Goal: Book appointment/travel/reservation

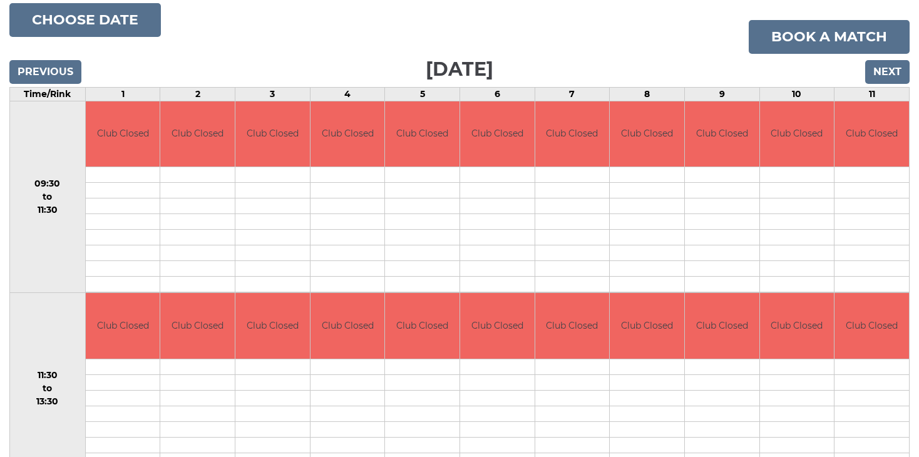
scroll to position [188, 0]
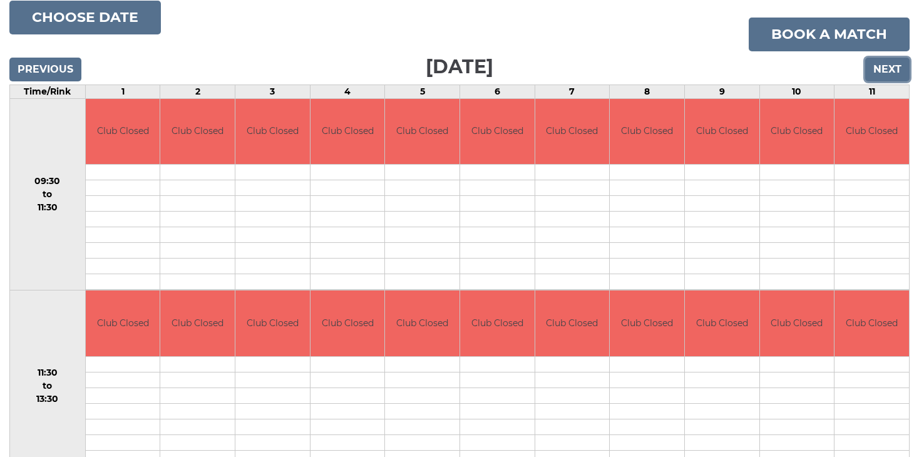
click at [878, 69] on input "Next" at bounding box center [887, 70] width 44 height 24
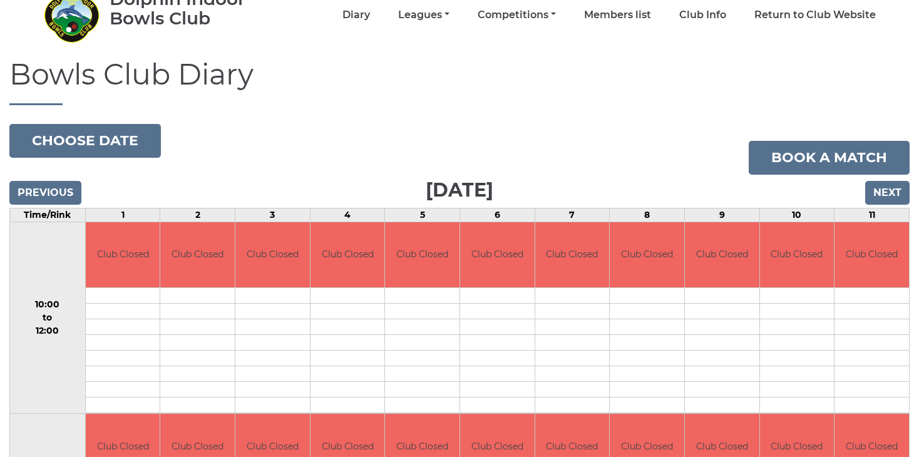
scroll to position [188, 0]
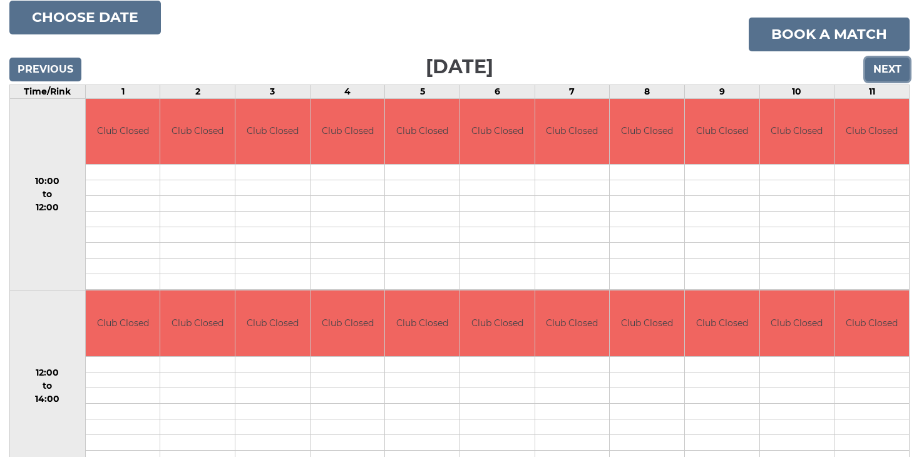
click at [888, 71] on input "Next" at bounding box center [887, 70] width 44 height 24
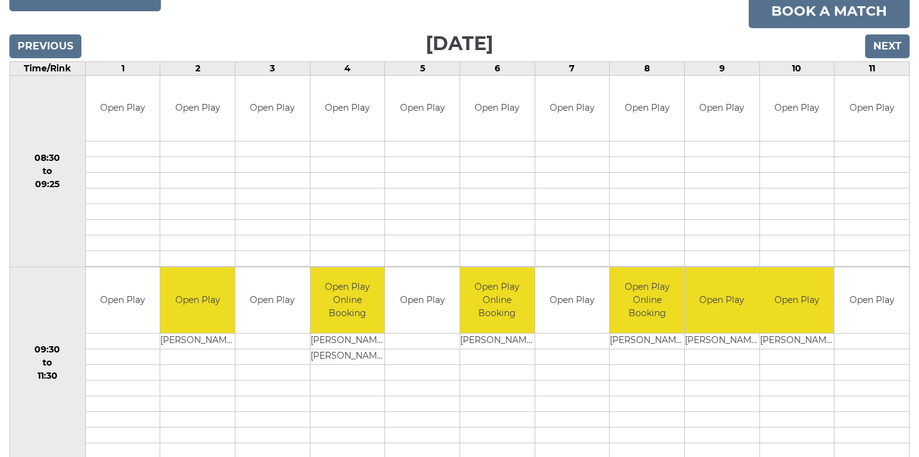
scroll to position [76, 0]
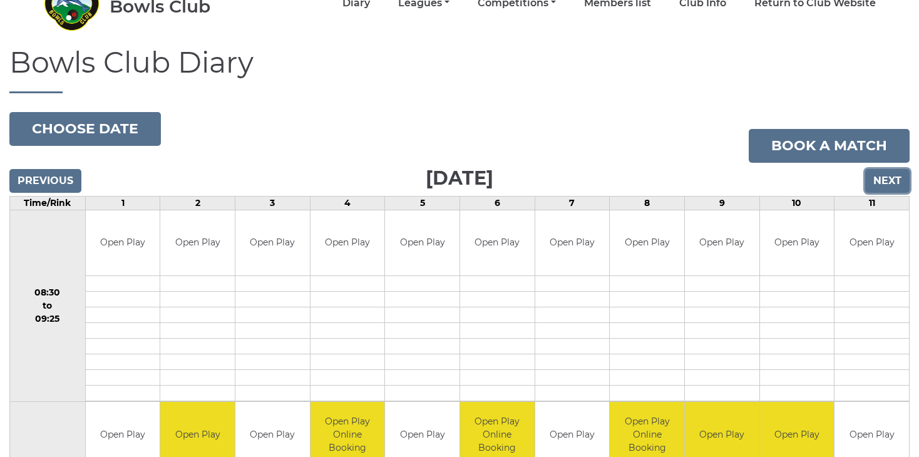
click at [888, 175] on input "Next" at bounding box center [887, 181] width 44 height 24
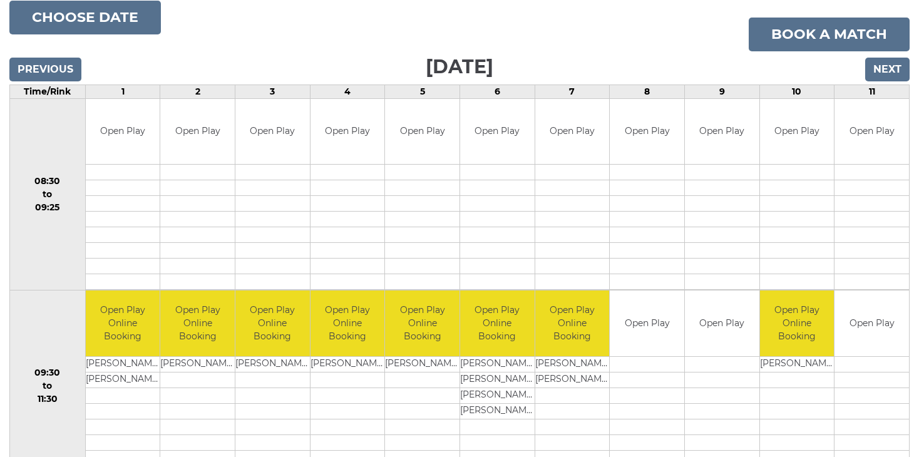
scroll to position [188, 0]
click at [885, 67] on input "Next" at bounding box center [887, 70] width 44 height 24
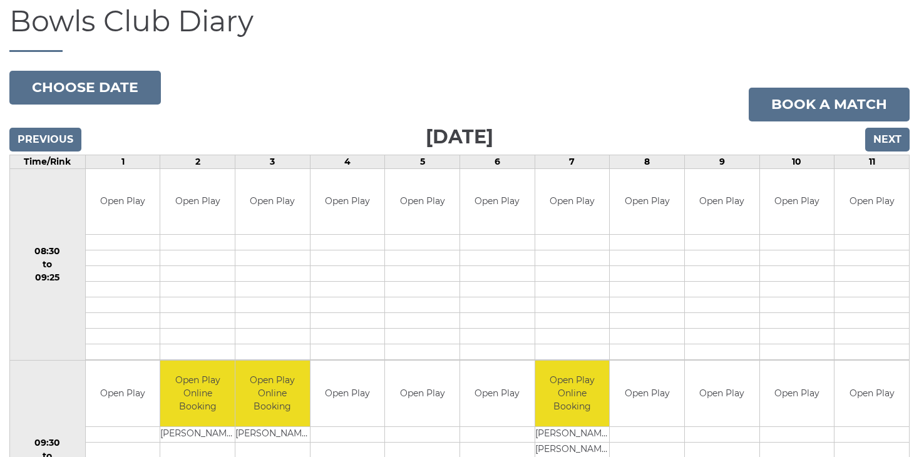
scroll to position [125, 0]
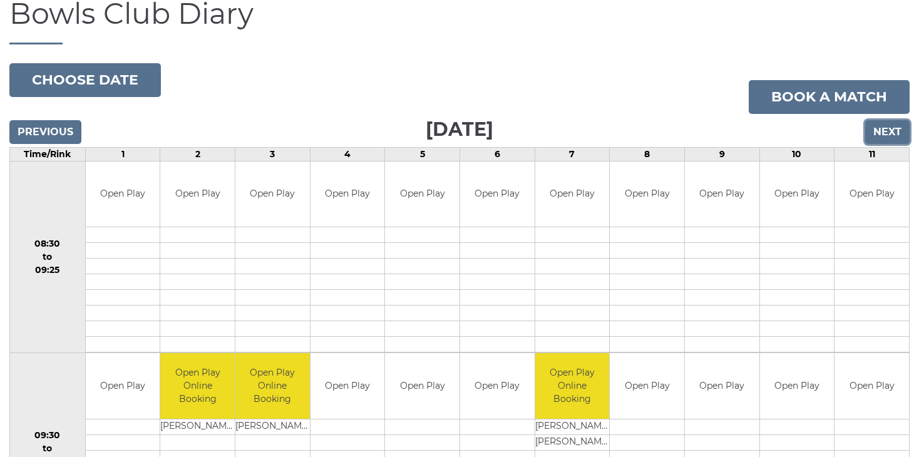
click at [895, 130] on input "Next" at bounding box center [887, 132] width 44 height 24
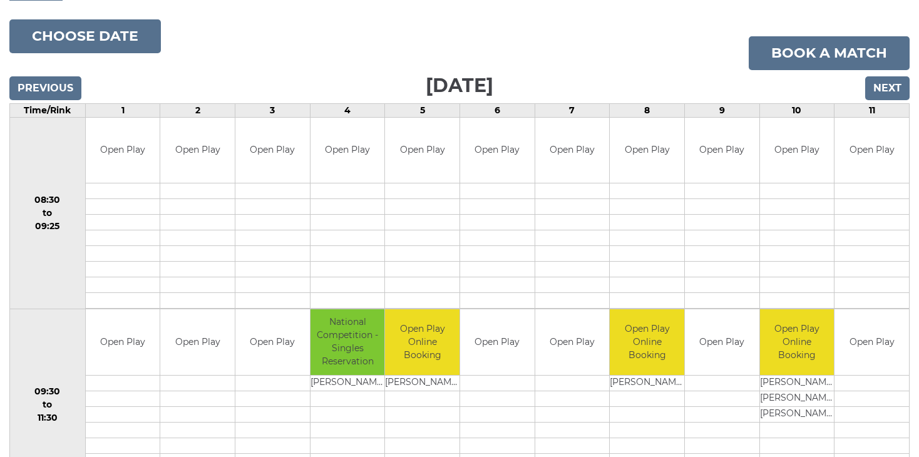
scroll to position [250, 0]
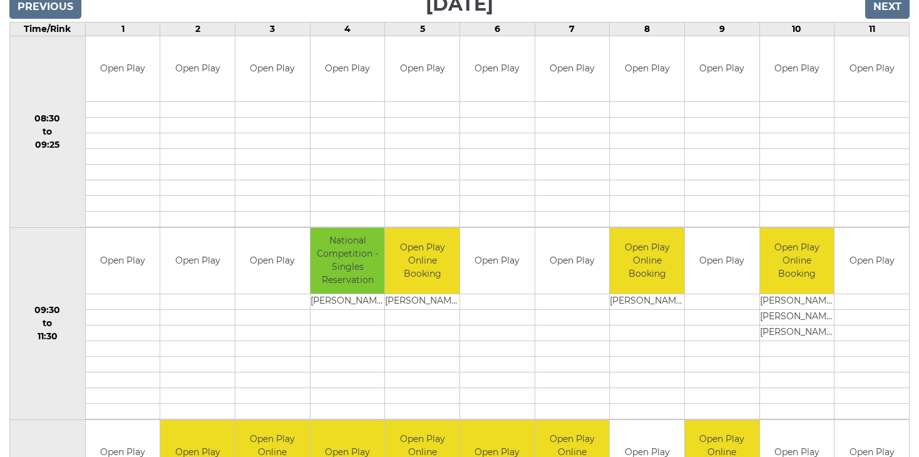
click at [498, 273] on td "Open Play" at bounding box center [497, 261] width 74 height 66
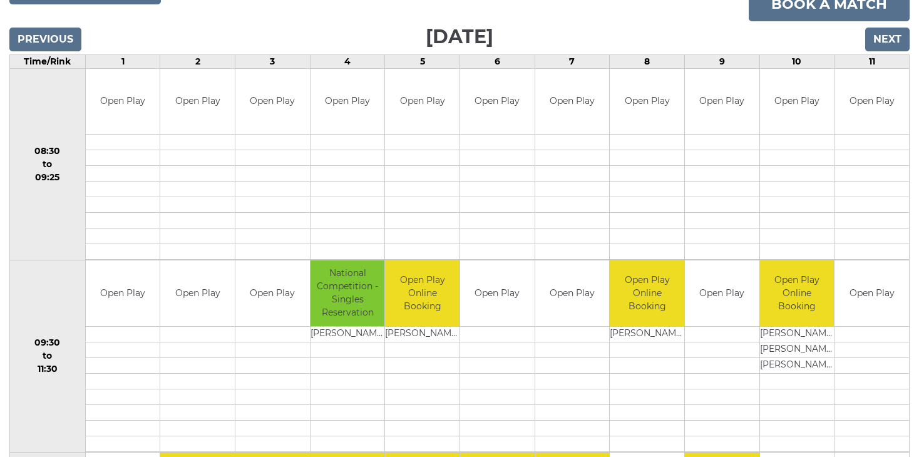
scroll to position [188, 0]
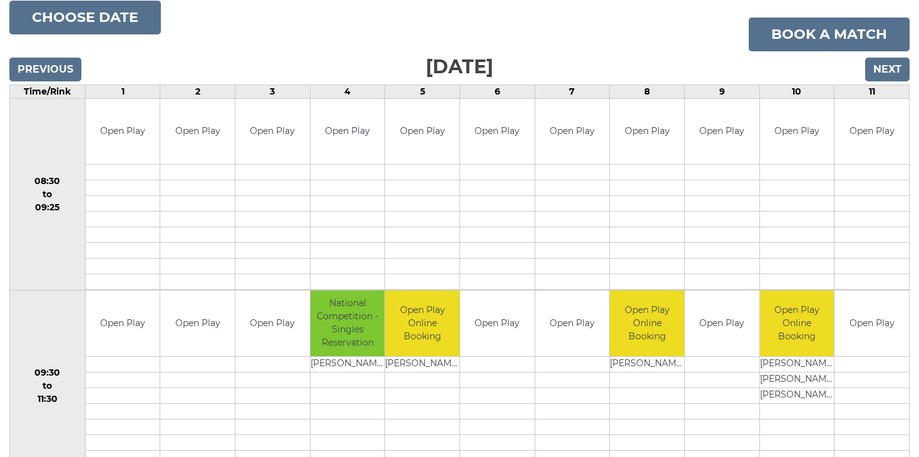
click at [496, 320] on td "Open Play" at bounding box center [497, 323] width 74 height 66
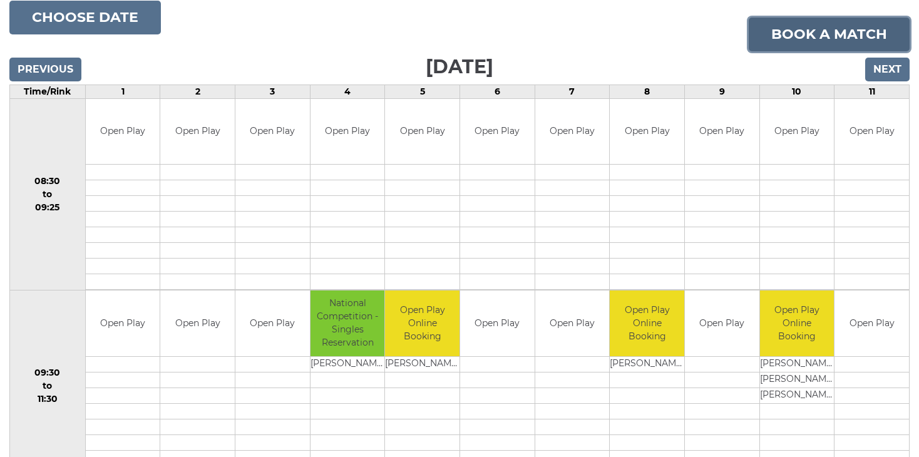
click at [818, 37] on link "Book a match" at bounding box center [829, 35] width 161 height 34
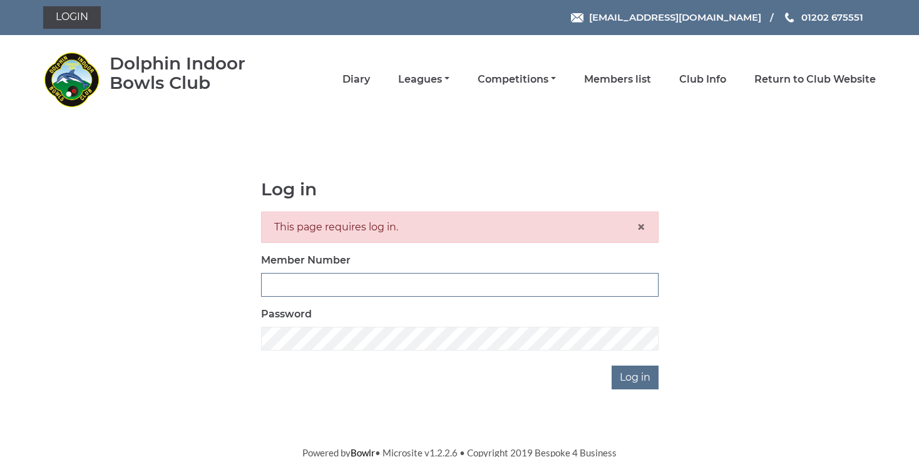
click at [301, 287] on input "Member Number" at bounding box center [459, 285] width 397 height 24
type input "3034"
click at [645, 379] on input "Log in" at bounding box center [635, 378] width 47 height 24
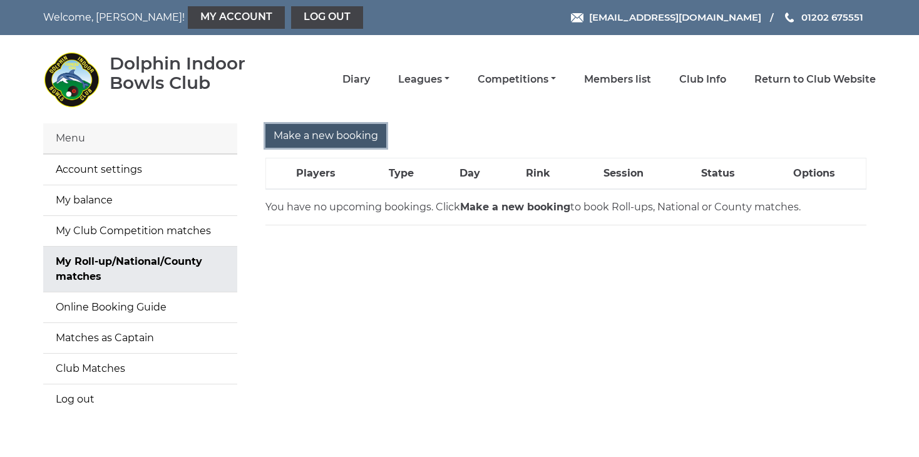
click at [366, 139] on input "Make a new booking" at bounding box center [325, 136] width 121 height 24
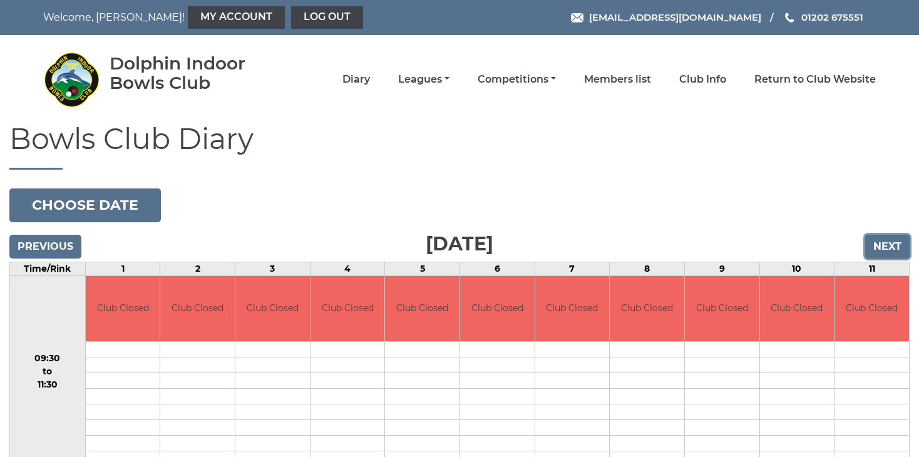
click at [883, 247] on input "Next" at bounding box center [887, 247] width 44 height 24
click at [886, 244] on input "Next" at bounding box center [887, 247] width 44 height 24
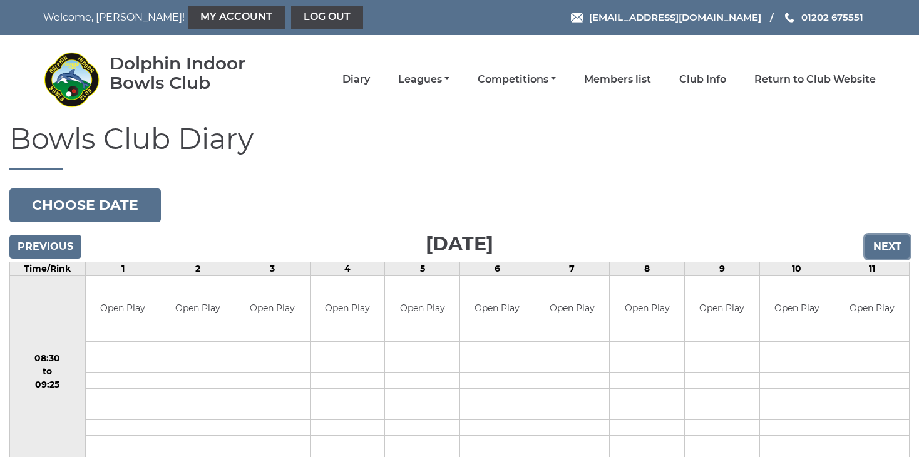
click at [888, 244] on input "Next" at bounding box center [887, 247] width 44 height 24
click at [884, 244] on input "Next" at bounding box center [887, 247] width 44 height 24
click at [886, 243] on input "Next" at bounding box center [887, 247] width 44 height 24
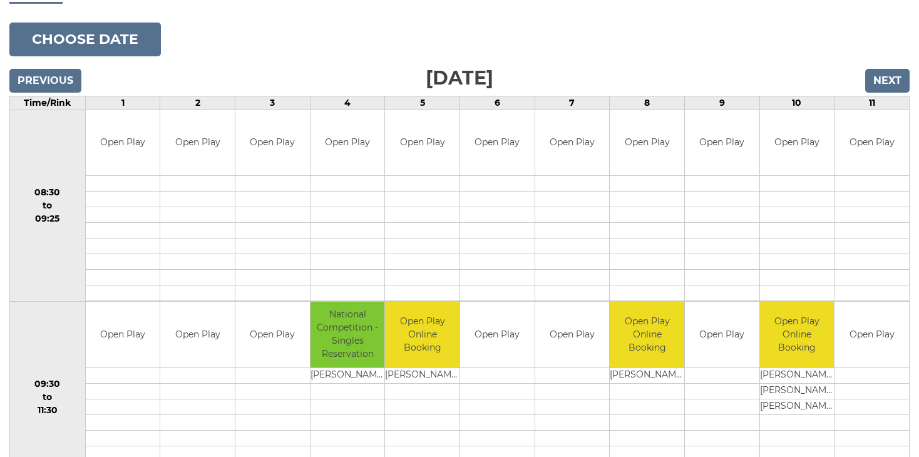
scroll to position [188, 0]
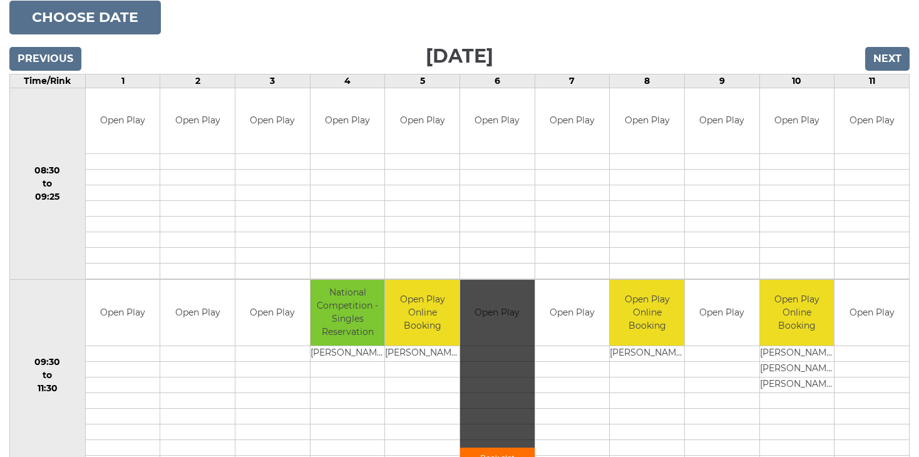
click at [513, 325] on div "Book slot" at bounding box center [497, 376] width 74 height 192
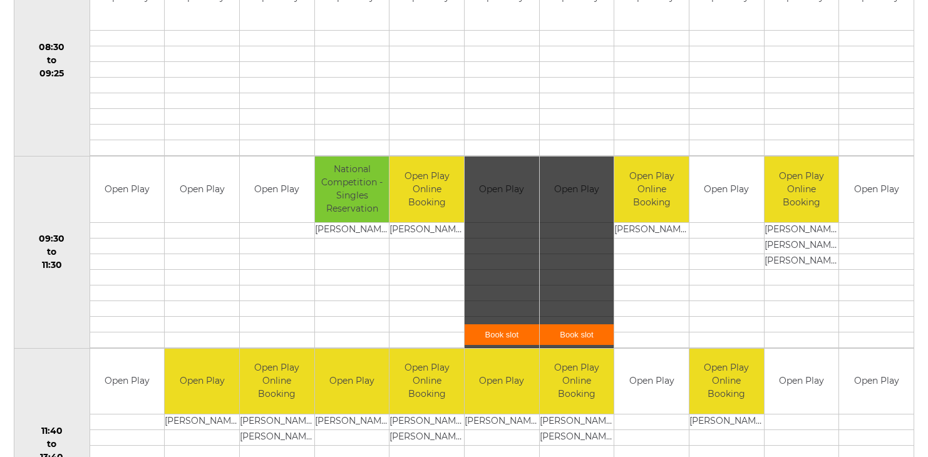
scroll to position [313, 0]
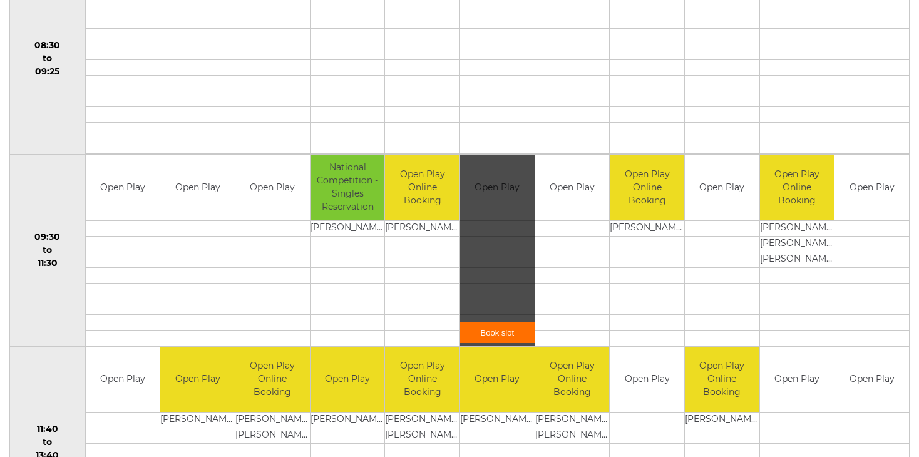
click at [498, 329] on link "Book slot" at bounding box center [497, 332] width 74 height 21
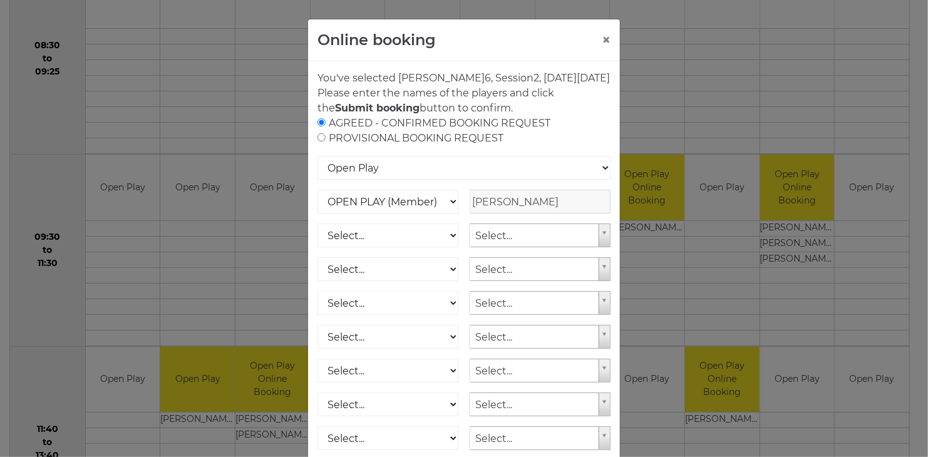
scroll to position [123, 0]
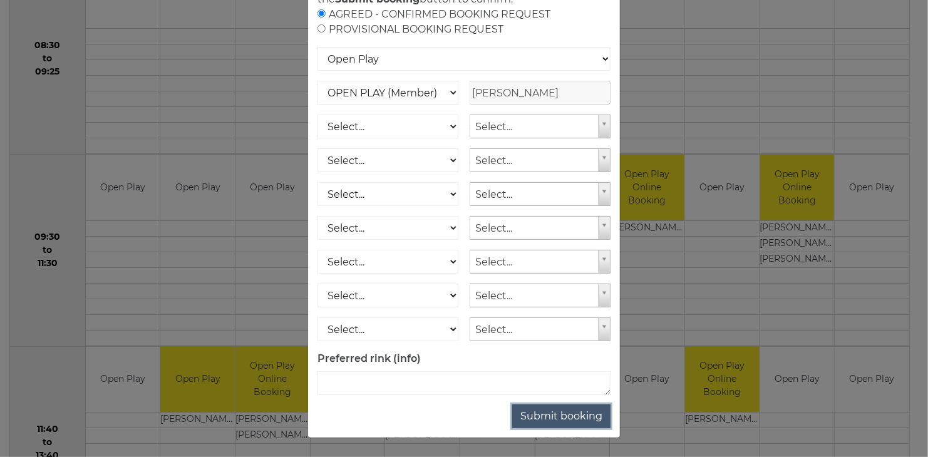
click at [563, 416] on button "Submit booking" at bounding box center [561, 416] width 98 height 24
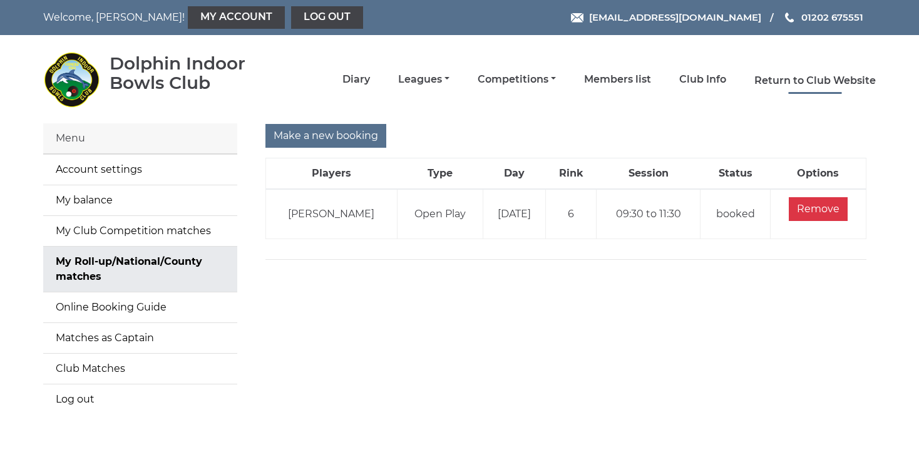
click at [816, 77] on link "Return to Club Website" at bounding box center [814, 81] width 121 height 14
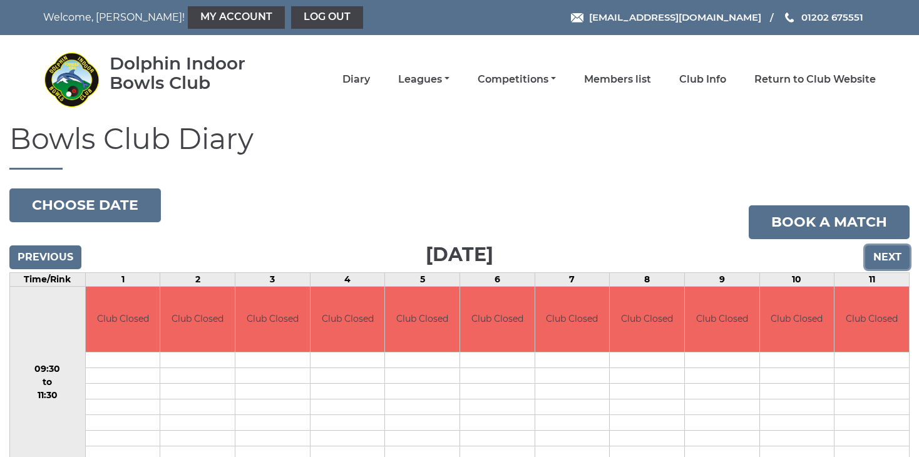
click at [894, 256] on input "Next" at bounding box center [887, 257] width 44 height 24
click at [893, 258] on input "Next" at bounding box center [887, 257] width 44 height 24
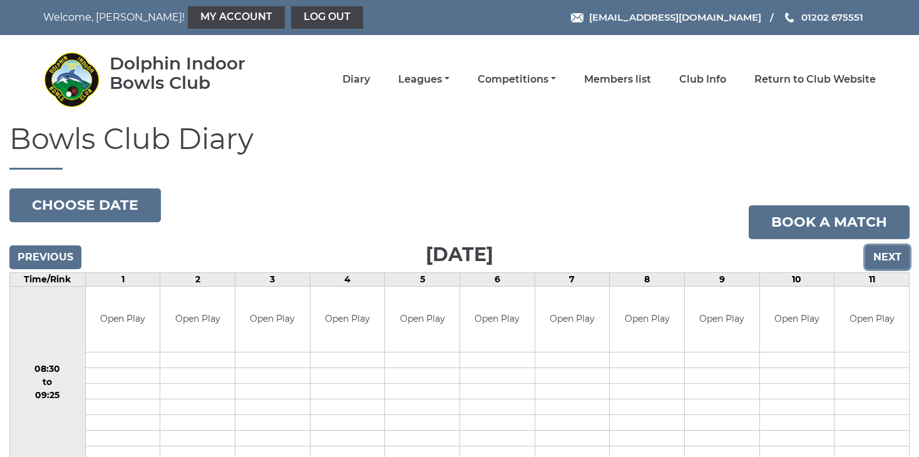
drag, startPoint x: 0, startPoint y: 0, endPoint x: 891, endPoint y: 257, distance: 927.2
click at [891, 257] on input "Next" at bounding box center [887, 257] width 44 height 24
click at [886, 261] on input "Next" at bounding box center [887, 257] width 44 height 24
click at [883, 263] on input "Next" at bounding box center [887, 257] width 44 height 24
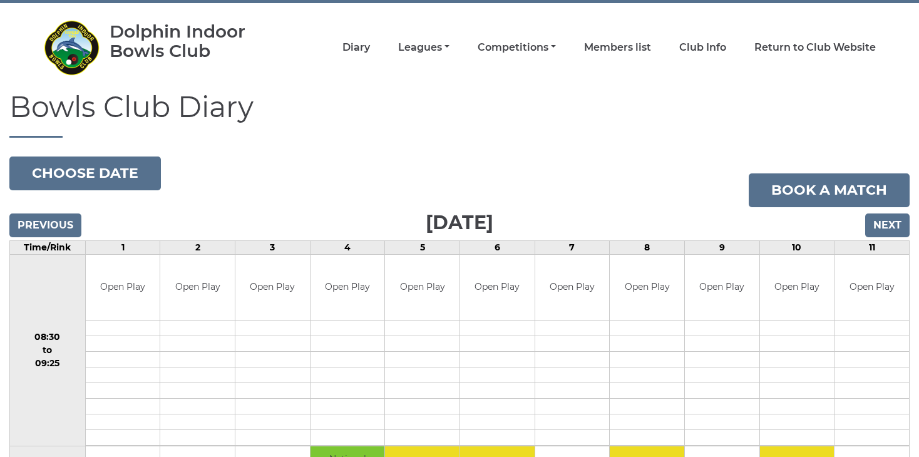
scroll to position [14, 0]
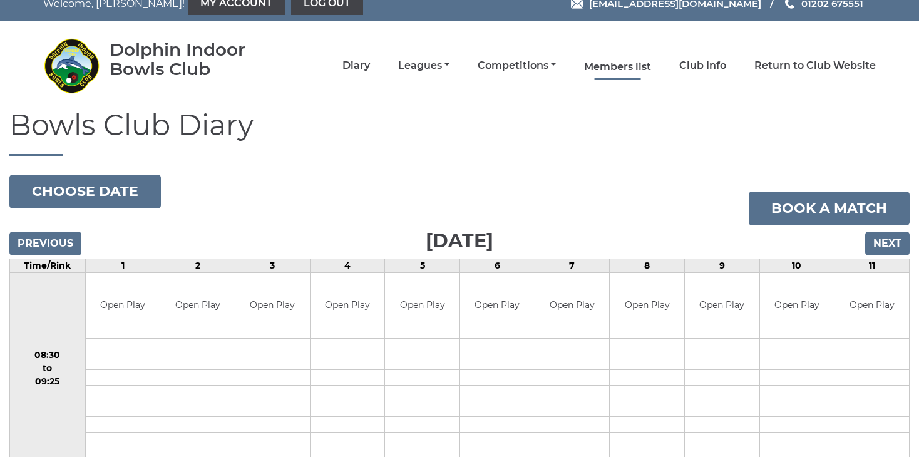
click at [615, 64] on link "Members list" at bounding box center [617, 67] width 67 height 14
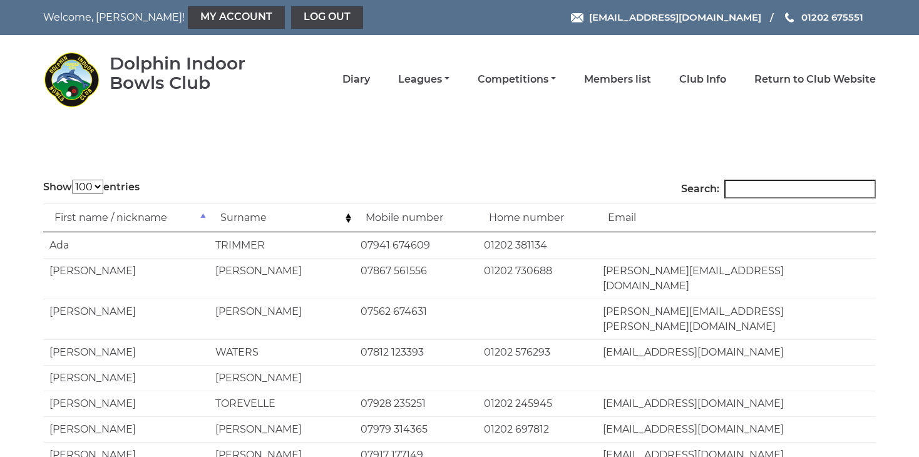
select select "100"
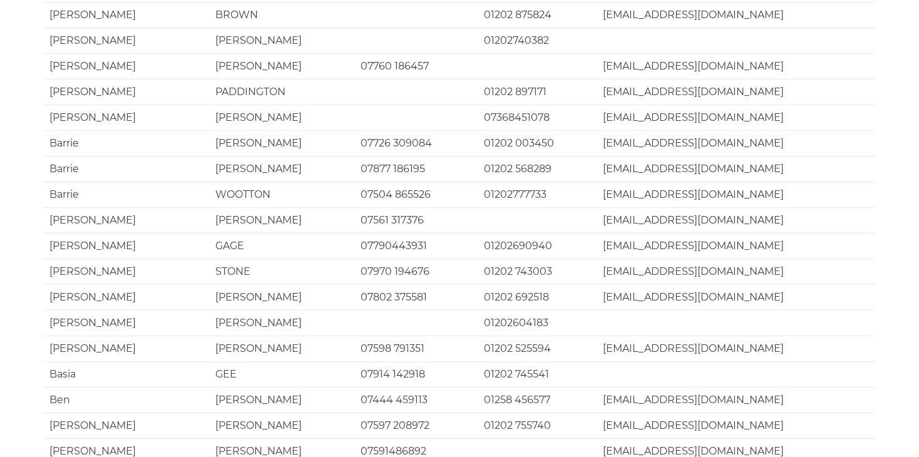
scroll to position [2427, 0]
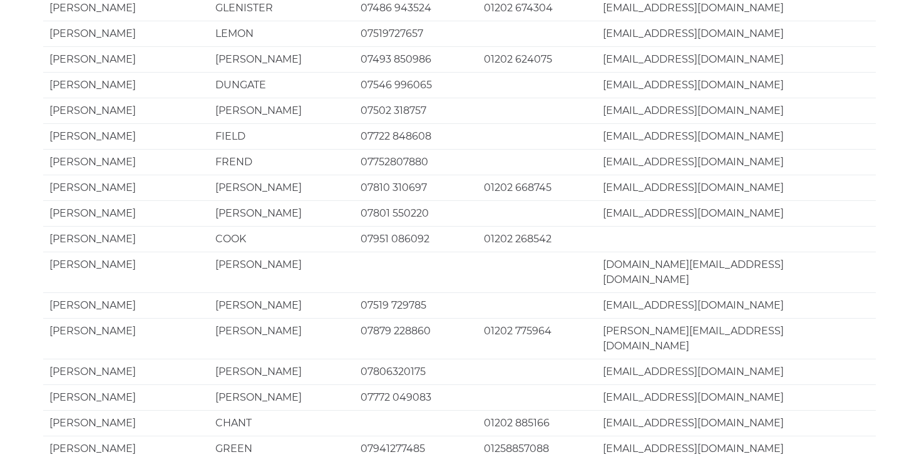
scroll to position [2365, 0]
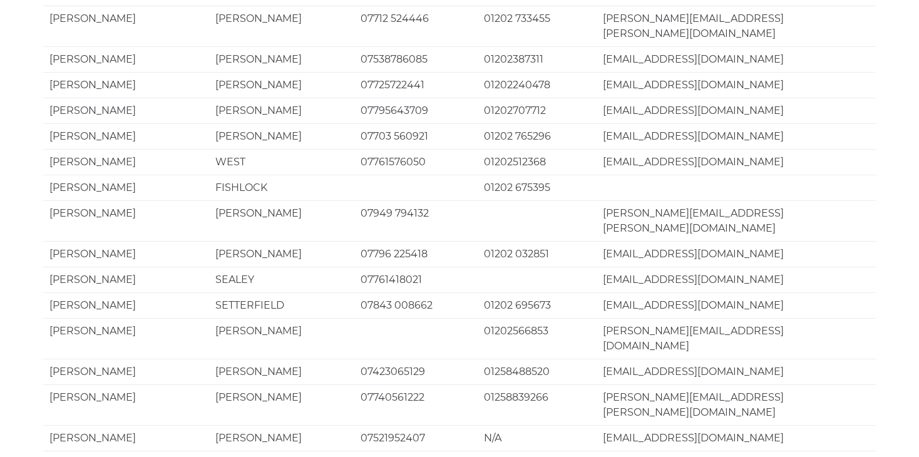
scroll to position [1301, 0]
